Goal: Check status: Check status

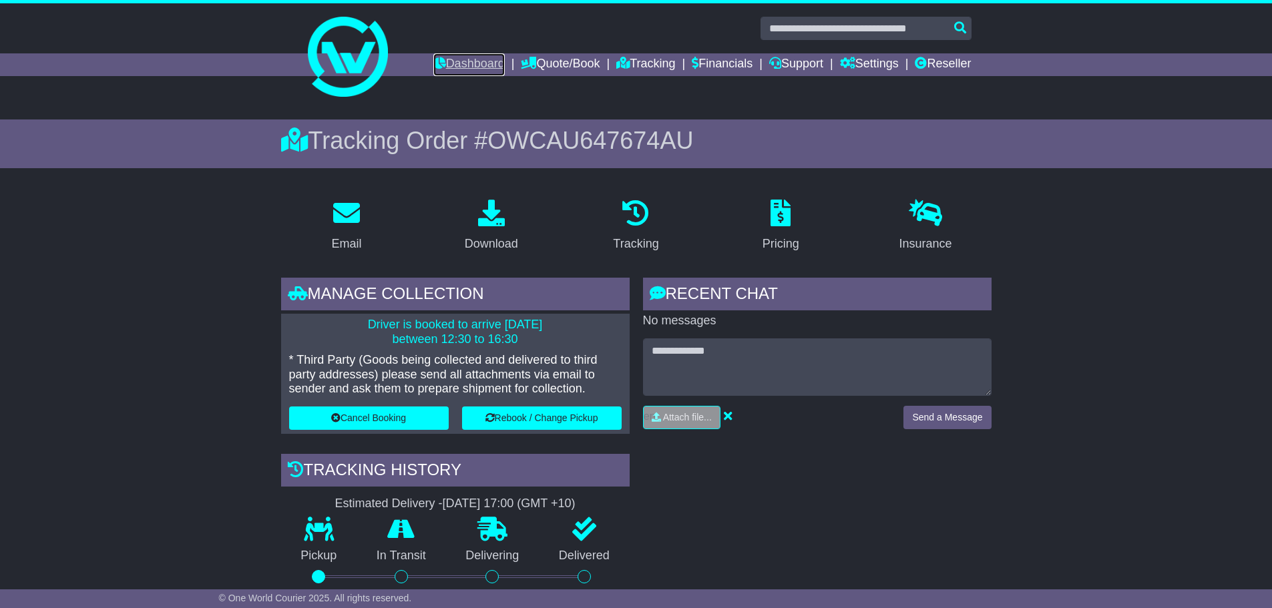
click at [459, 55] on link "Dashboard" at bounding box center [468, 64] width 71 height 23
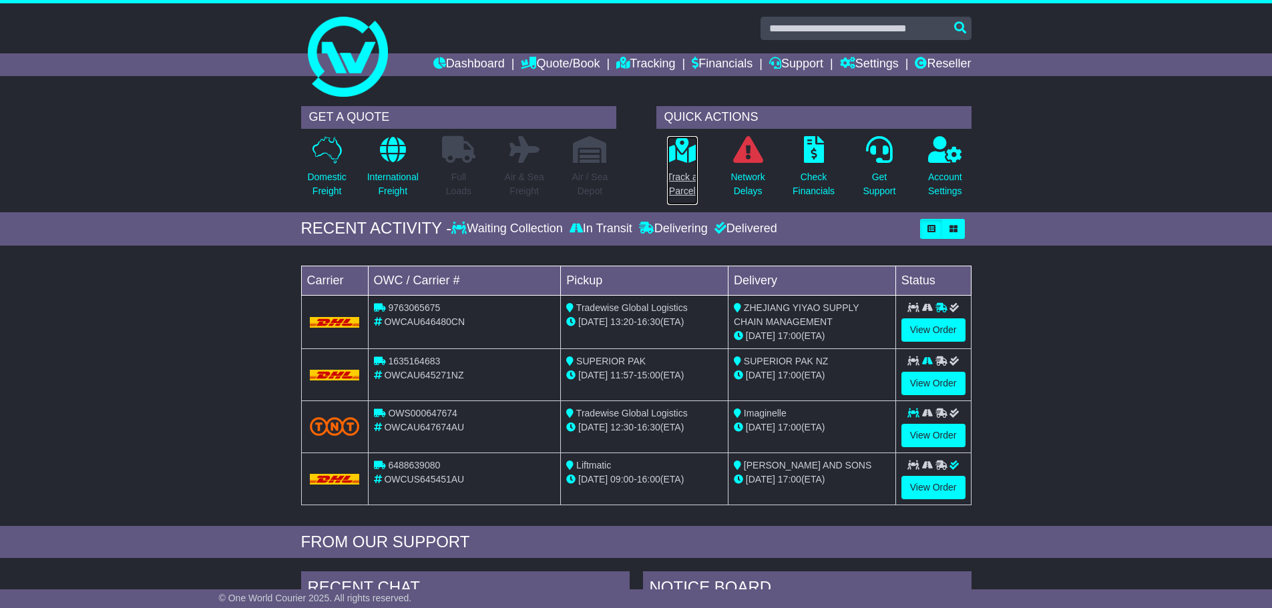
click at [688, 180] on p "Track a Parcel" at bounding box center [682, 184] width 31 height 28
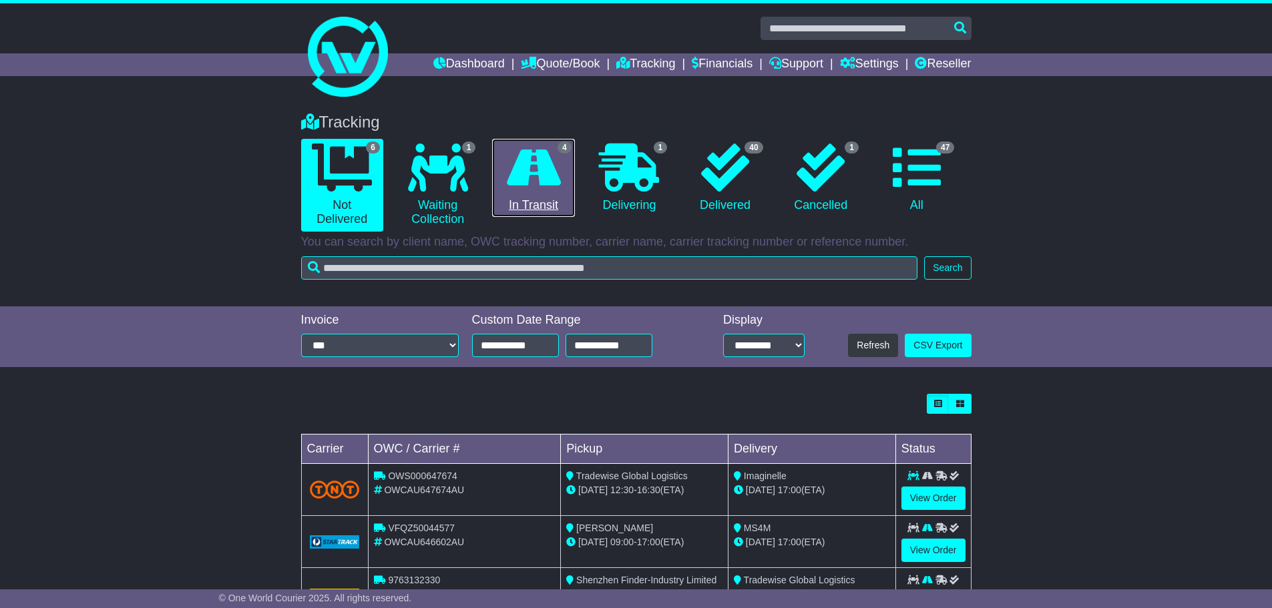
click at [506, 193] on link "4 In Transit" at bounding box center [533, 178] width 82 height 79
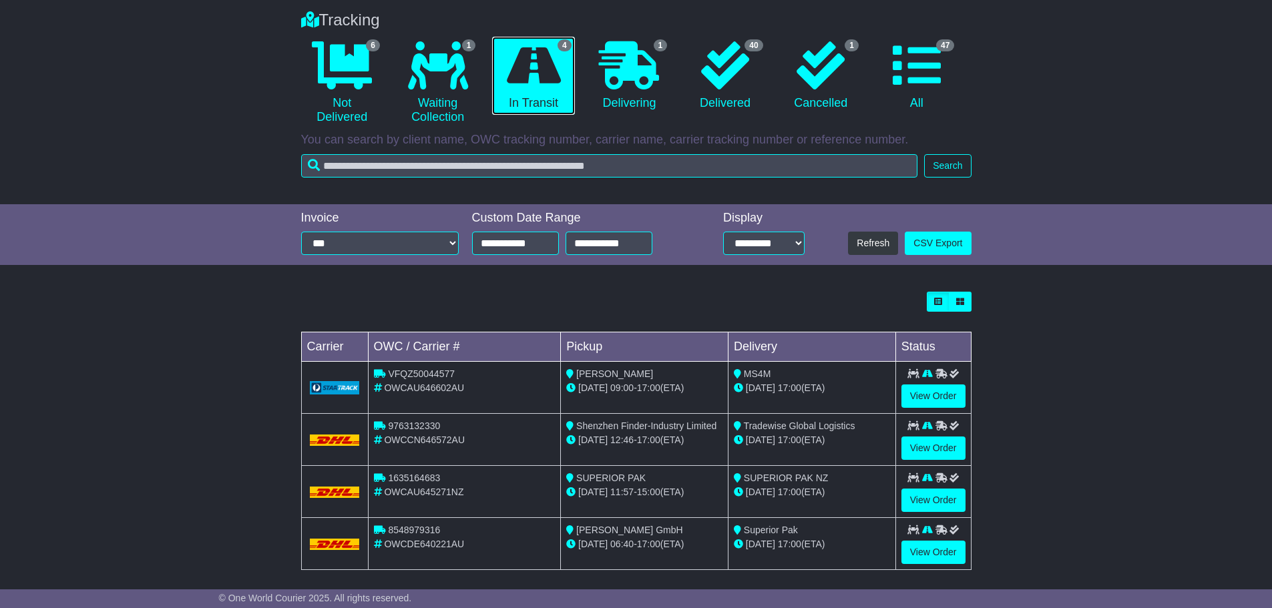
scroll to position [112, 0]
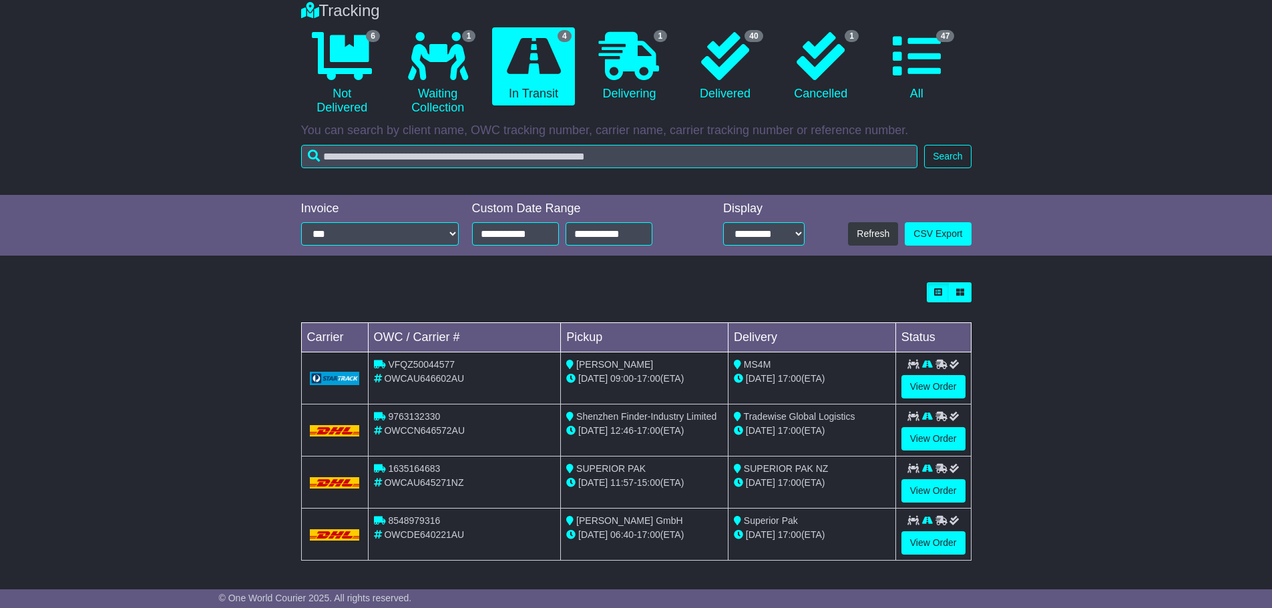
click at [425, 415] on span "9763132330" at bounding box center [414, 416] width 52 height 11
copy span "9763132330"
